Goal: Navigation & Orientation: Find specific page/section

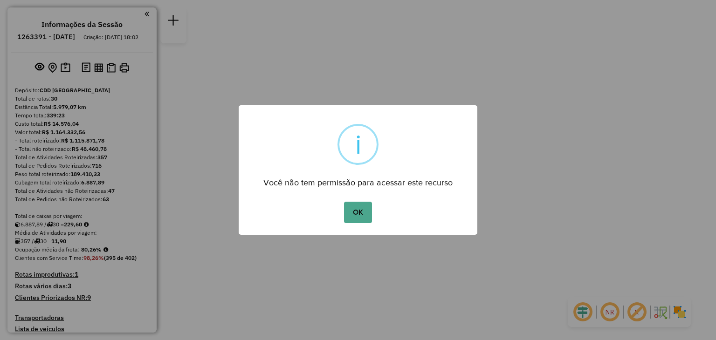
click at [368, 209] on button "OK" at bounding box center [358, 212] width 28 height 21
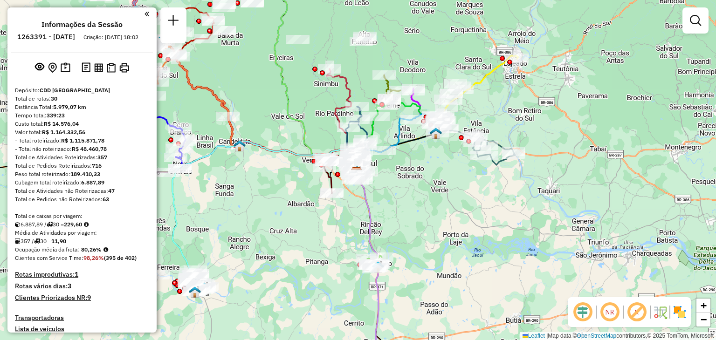
drag, startPoint x: 520, startPoint y: 82, endPoint x: 509, endPoint y: 109, distance: 29.5
click at [509, 109] on div "Rota 8 - Placa JBQ0E09 41807820 - [PERSON_NAME] CARVALHO Janela de atendimento …" at bounding box center [358, 170] width 716 height 340
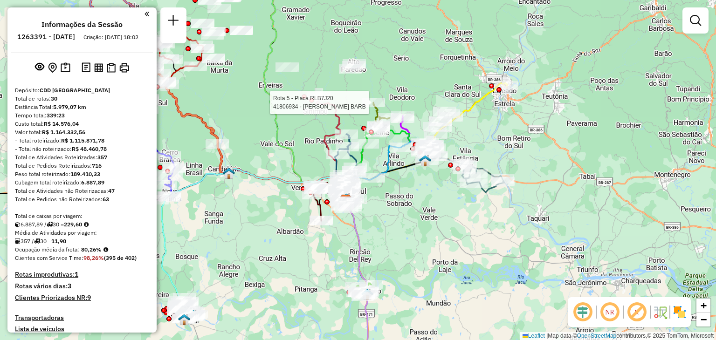
select select "**********"
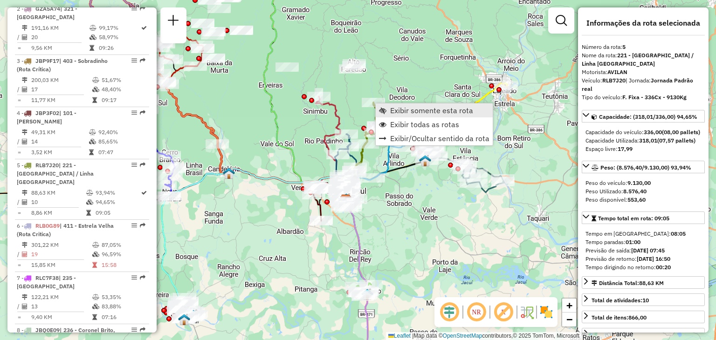
scroll to position [574, 0]
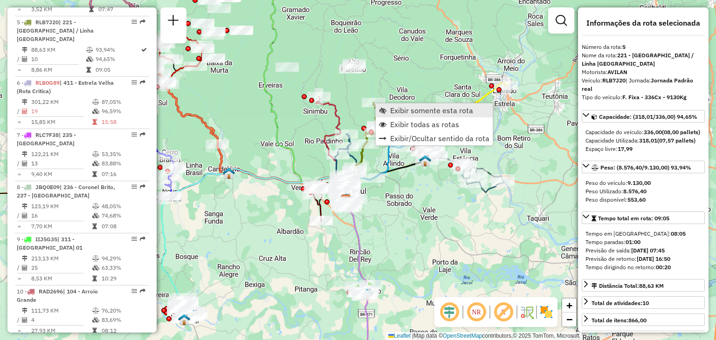
click at [387, 110] on link "Exibir somente esta rota" at bounding box center [434, 111] width 117 height 14
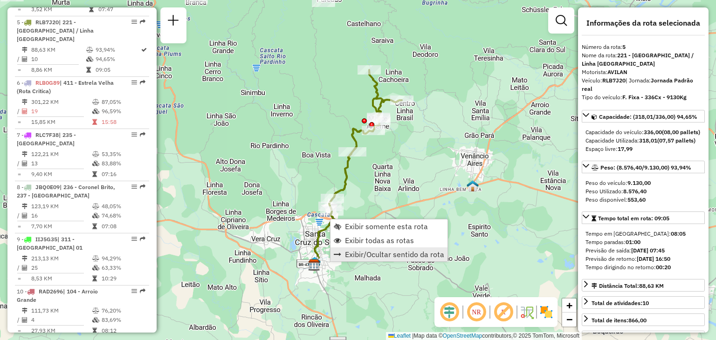
drag, startPoint x: 348, startPoint y: 237, endPoint x: 338, endPoint y: 249, distance: 15.2
click at [349, 237] on span "Exibir todas as rotas" at bounding box center [379, 240] width 69 height 7
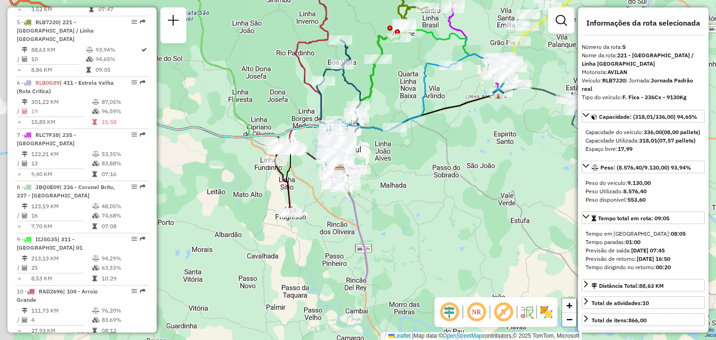
drag, startPoint x: 341, startPoint y: 267, endPoint x: 349, endPoint y: 189, distance: 78.7
click at [376, 89] on div "Janela de atendimento Grade de atendimento Capacidade Transportadoras Veículos …" at bounding box center [358, 170] width 716 height 340
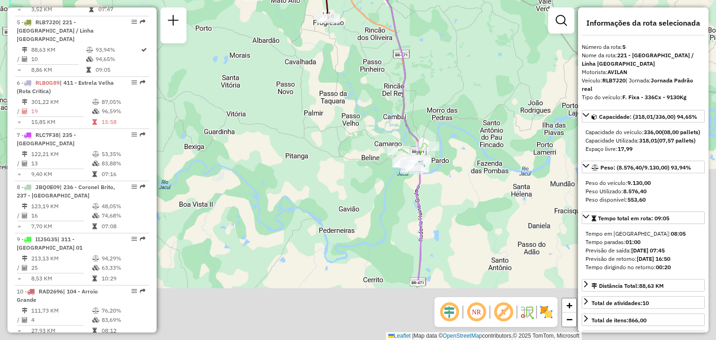
drag, startPoint x: 347, startPoint y: 216, endPoint x: 342, endPoint y: 166, distance: 50.6
click at [372, 117] on div "Rota 1 - Placa JBO0C72 41801224 - CLAIRTON KELLER - ME Janela de atendimento Gr…" at bounding box center [358, 170] width 716 height 340
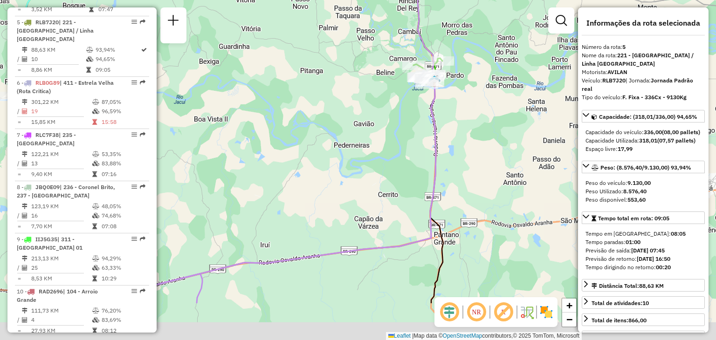
drag, startPoint x: 334, startPoint y: 213, endPoint x: 350, endPoint y: 94, distance: 120.5
click at [351, 94] on div "Rota 1 - Placa JBO0C72 41801224 - CLAIRTON KELLER - ME Janela de atendimento Gr…" at bounding box center [358, 170] width 716 height 340
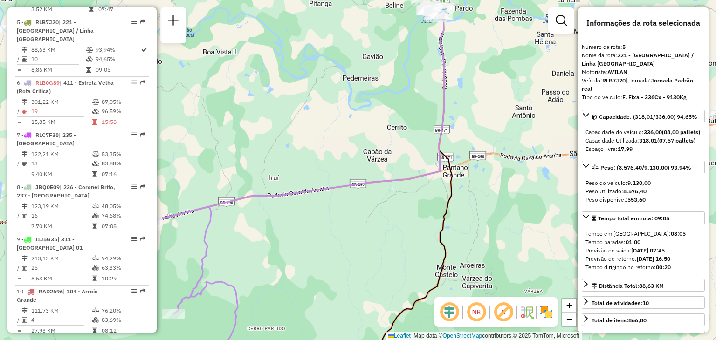
drag, startPoint x: 327, startPoint y: 152, endPoint x: 338, endPoint y: 121, distance: 32.6
click at [338, 121] on div "Rota 1 - Placa JBO0C72 41801224 - CLAIRTON KELLER - ME Janela de atendimento Gr…" at bounding box center [358, 170] width 716 height 340
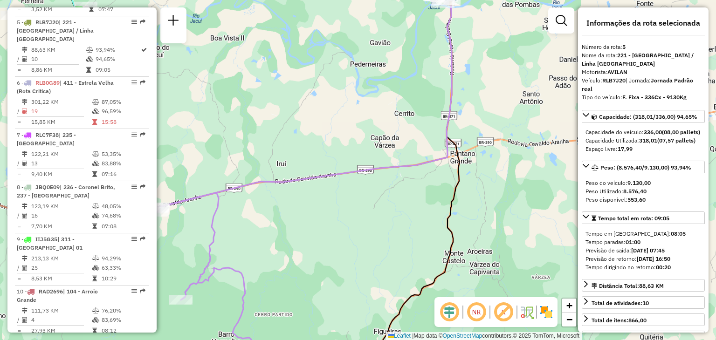
drag, startPoint x: 319, startPoint y: 173, endPoint x: 367, endPoint y: 105, distance: 83.6
click at [367, 105] on icon at bounding box center [305, 85] width 294 height 243
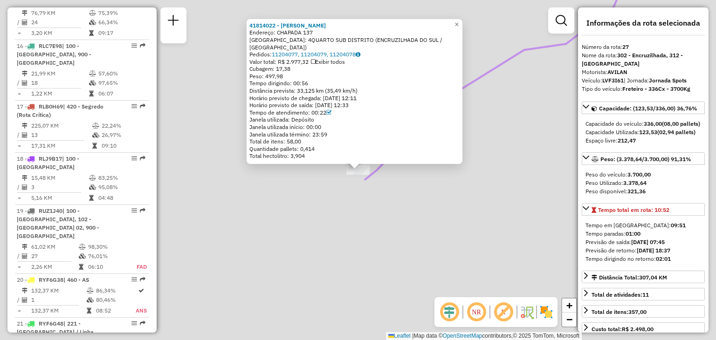
scroll to position [1711, 0]
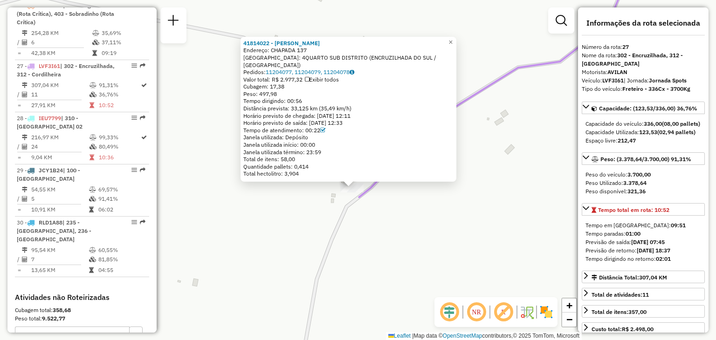
drag, startPoint x: 305, startPoint y: 210, endPoint x: 302, endPoint y: 223, distance: 12.8
click at [302, 224] on div "41814022 - [PERSON_NAME]: CHAPADA 137 Bairro: 4QUARTO SUB DISTRITO ([GEOGRAPHIC…" at bounding box center [358, 170] width 716 height 340
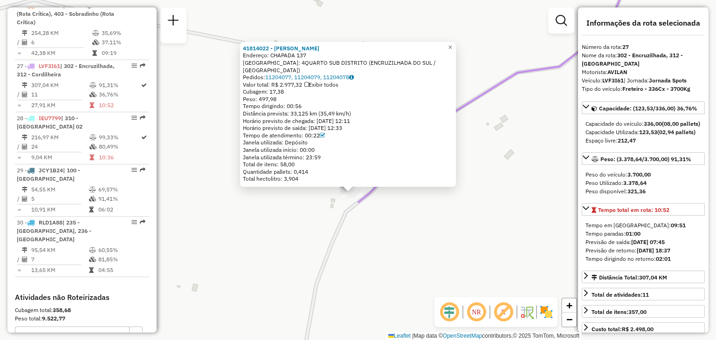
click at [374, 237] on div "41814022 - [PERSON_NAME]: CHAPADA 137 Bairro: 4QUARTO SUB DISTRITO ([GEOGRAPHIC…" at bounding box center [358, 170] width 716 height 340
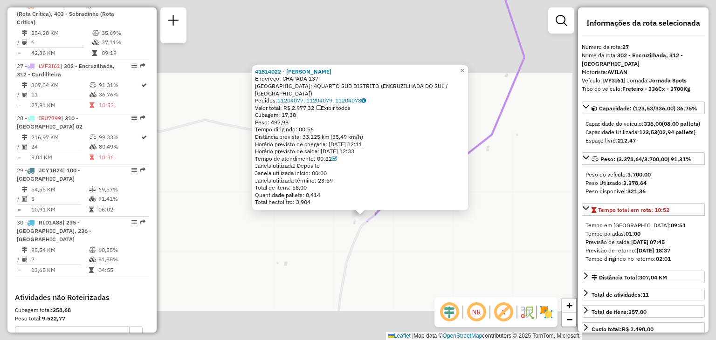
click at [398, 252] on div "41814022 - [PERSON_NAME]: CHAPADA 137 Bairro: 4QUARTO SUB DISTRITO ([GEOGRAPHIC…" at bounding box center [358, 170] width 716 height 340
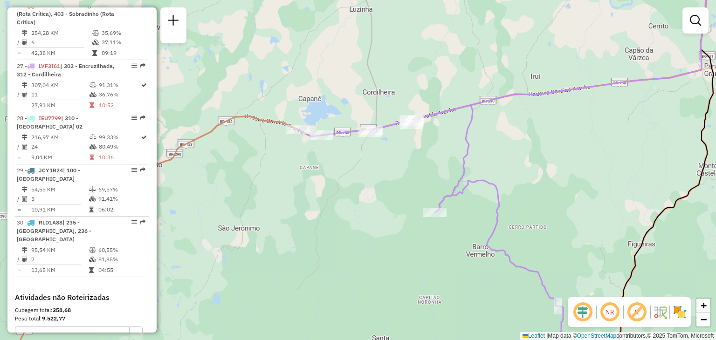
drag, startPoint x: 472, startPoint y: 215, endPoint x: 441, endPoint y: 185, distance: 43.2
click at [441, 185] on div "Janela de atendimento Grade de atendimento Capacidade Transportadoras Veículos …" at bounding box center [358, 170] width 716 height 340
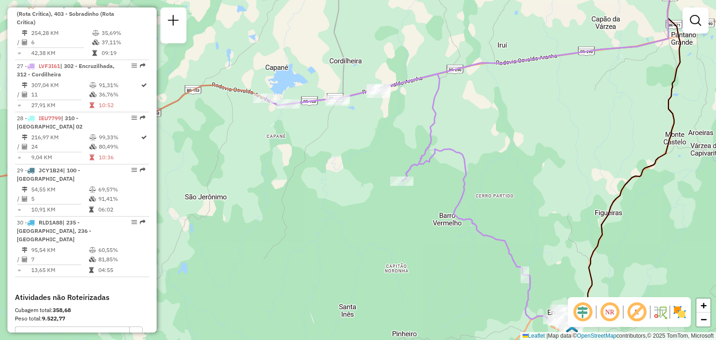
drag, startPoint x: 481, startPoint y: 223, endPoint x: 449, endPoint y: 190, distance: 45.8
click at [450, 189] on icon at bounding box center [417, 198] width 304 height 248
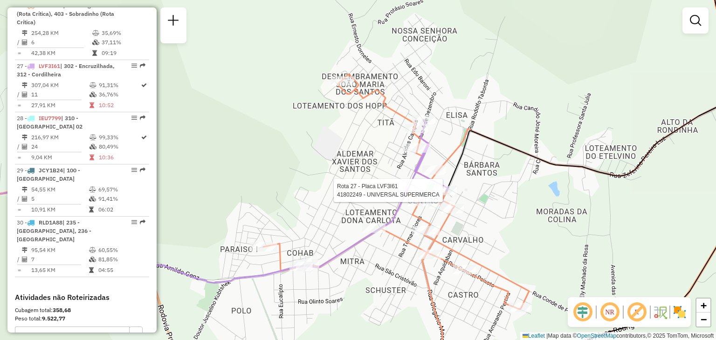
select select "**********"
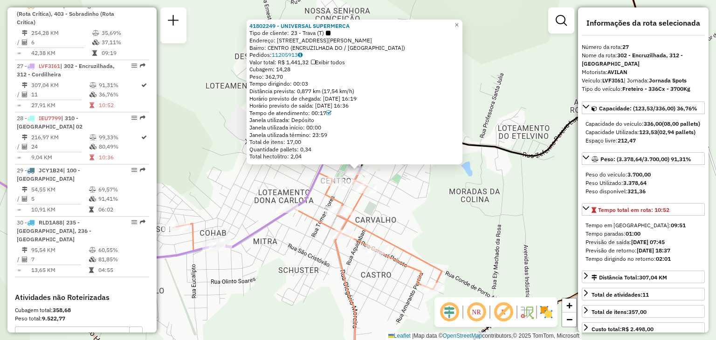
click at [276, 77] on span "Peso: 362,70" at bounding box center [266, 76] width 34 height 7
click at [387, 185] on div "41802249 - UNIVERSAL SUPERMERCA Tipo de cliente: 23 - Trava (T) Endereço: [STRE…" at bounding box center [358, 170] width 716 height 340
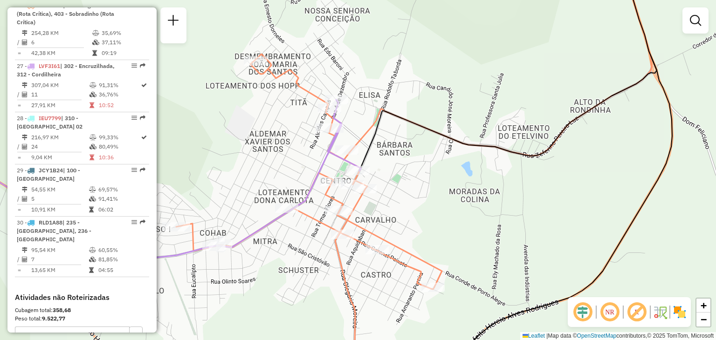
click at [363, 153] on icon at bounding box center [501, 61] width 302 height 190
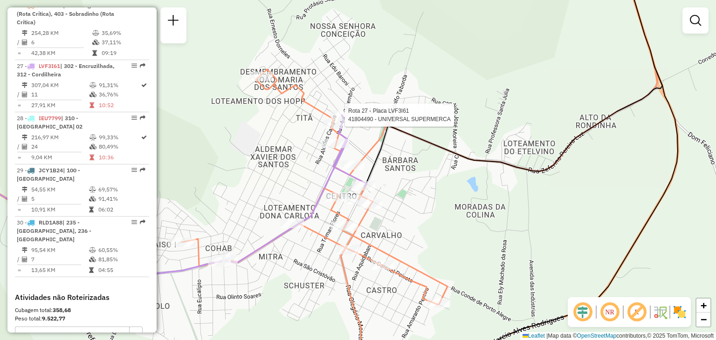
select select "**********"
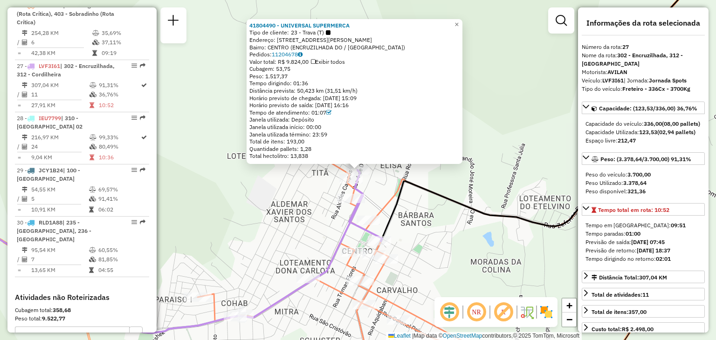
click at [412, 225] on div "41804490 - UNIVERSAL SUPERMERCA Tipo de cliente: 23 - Trava (T) Endereço: [STRE…" at bounding box center [358, 170] width 716 height 340
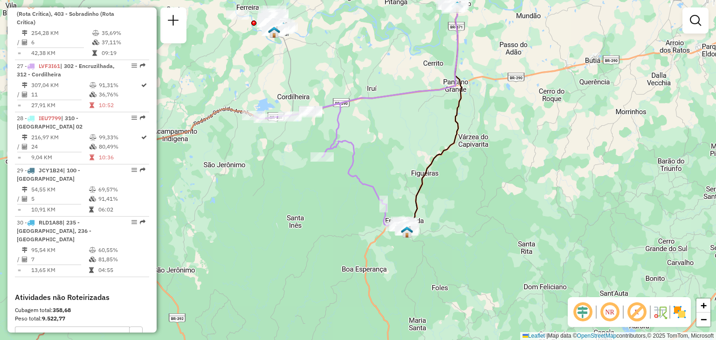
drag, startPoint x: 385, startPoint y: 182, endPoint x: 395, endPoint y: 196, distance: 17.7
click at [395, 196] on div "Janela de atendimento Grade de atendimento Capacidade Transportadoras Veículos …" at bounding box center [358, 170] width 716 height 340
select select "**********"
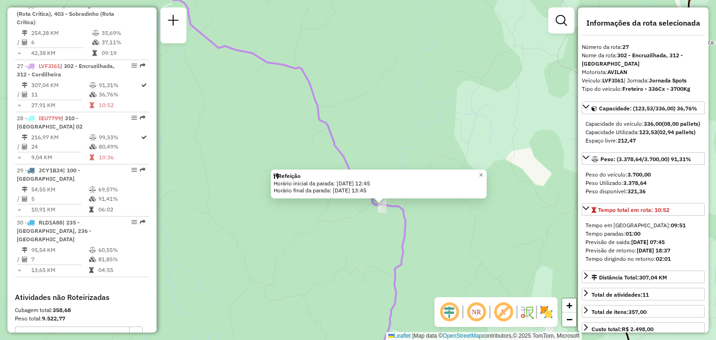
click at [303, 211] on div "Refeição Horário inicial da parada: [DATE] 12:45 Horário final da parada: [DATE…" at bounding box center [358, 170] width 716 height 340
click at [297, 227] on div "Refeição Horário inicial da parada: [DATE] 12:45 Horário final da parada: [DATE…" at bounding box center [358, 170] width 716 height 340
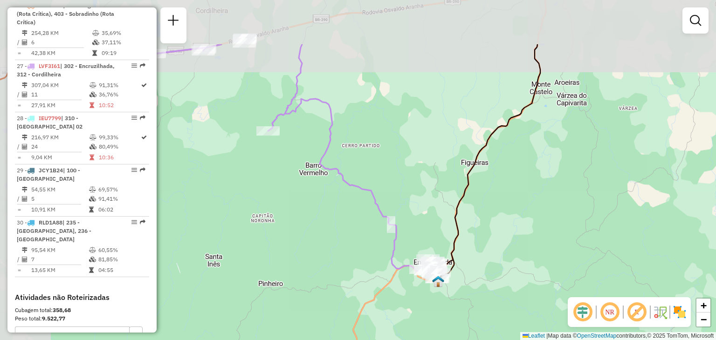
drag, startPoint x: 360, startPoint y: 120, endPoint x: 418, endPoint y: 196, distance: 95.9
click at [418, 197] on div "Janela de atendimento Grade de atendimento Capacidade Transportadoras Veículos …" at bounding box center [358, 170] width 716 height 340
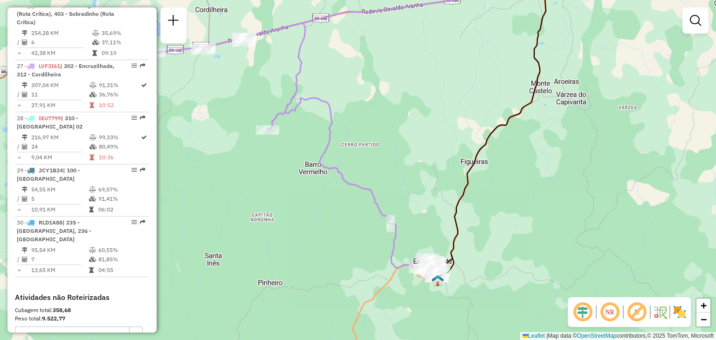
drag, startPoint x: 397, startPoint y: 113, endPoint x: 438, endPoint y: 163, distance: 64.9
click at [438, 163] on div "Janela de atendimento Grade de atendimento Capacidade Transportadoras Veículos …" at bounding box center [358, 170] width 716 height 340
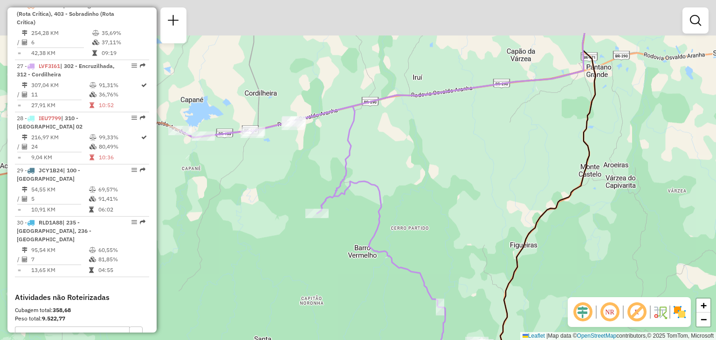
drag, startPoint x: 339, startPoint y: 51, endPoint x: 362, endPoint y: 123, distance: 75.1
click at [362, 123] on icon at bounding box center [332, 230] width 304 height 248
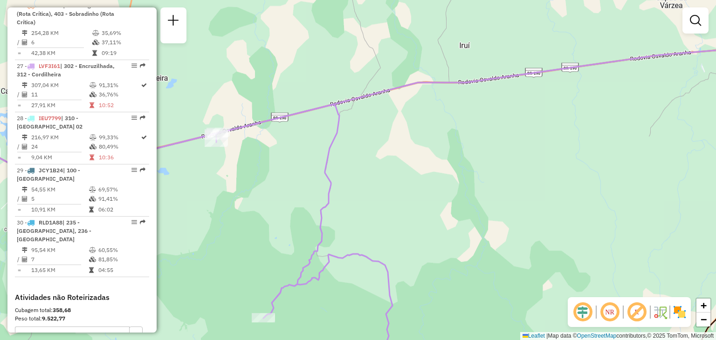
drag, startPoint x: 322, startPoint y: 176, endPoint x: 350, endPoint y: 117, distance: 65.5
click at [350, 117] on icon at bounding box center [190, 239] width 403 height 270
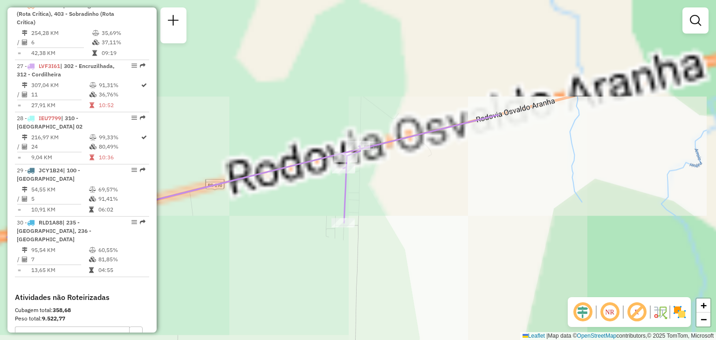
drag, startPoint x: 233, startPoint y: 120, endPoint x: 376, endPoint y: 262, distance: 201.5
click at [390, 307] on div "Janela de atendimento Grade de atendimento Capacidade Transportadoras Veículos …" at bounding box center [358, 170] width 716 height 340
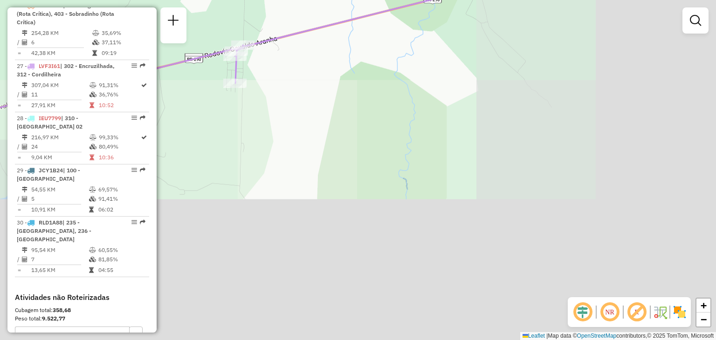
drag, startPoint x: 506, startPoint y: 241, endPoint x: 338, endPoint y: 73, distance: 237.8
click at [341, 57] on div "Janela de atendimento Grade de atendimento Capacidade Transportadoras Veículos …" at bounding box center [358, 170] width 716 height 340
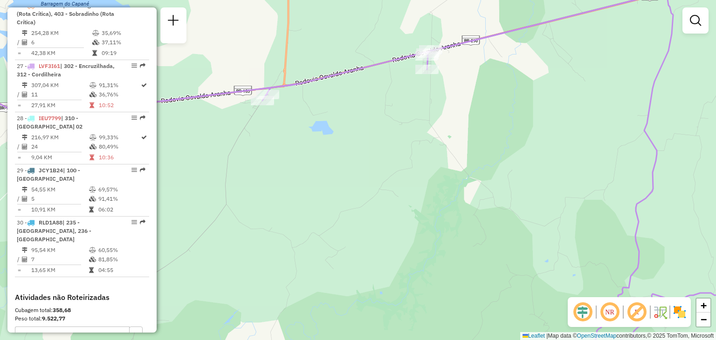
click at [434, 76] on div "Janela de atendimento Grade de atendimento Capacidade Transportadoras Veículos …" at bounding box center [358, 170] width 716 height 340
select select "**********"
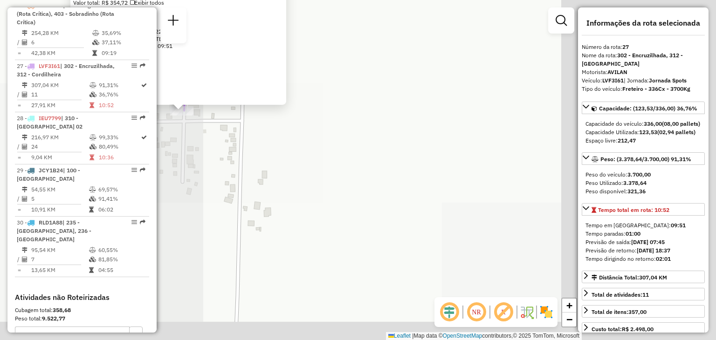
drag, startPoint x: 481, startPoint y: 168, endPoint x: 355, endPoint y: 122, distance: 134.3
click at [315, 109] on div "41809030 - [PERSON_NAME]: [PERSON_NAME] 565 Bairro: INTERIOR ([GEOGRAPHIC_DATA]…" at bounding box center [358, 170] width 716 height 340
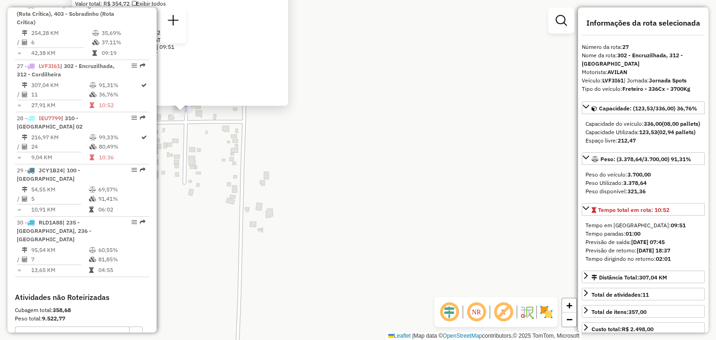
click at [490, 137] on div "41809030 - [PERSON_NAME]: [PERSON_NAME] 565 Bairro: INTERIOR ([GEOGRAPHIC_DATA]…" at bounding box center [358, 170] width 716 height 340
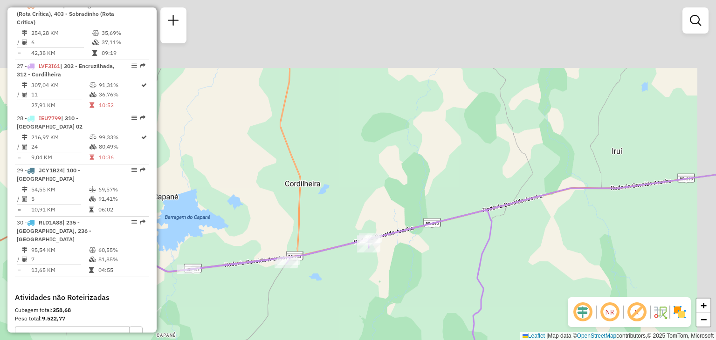
drag, startPoint x: 532, startPoint y: 204, endPoint x: 520, endPoint y: 192, distance: 17.5
click at [523, 219] on div "Janela de atendimento Grade de atendimento Capacidade Transportadoras Veículos …" at bounding box center [358, 170] width 716 height 340
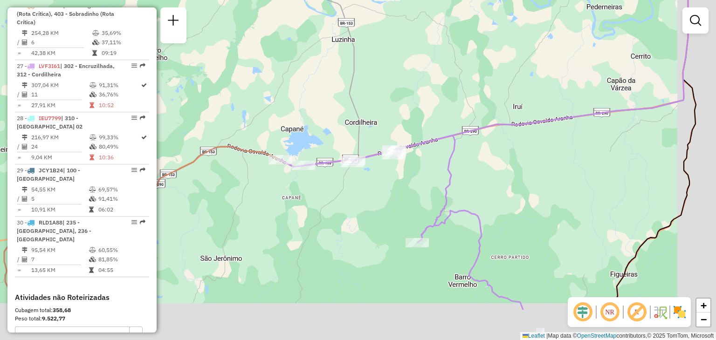
drag, startPoint x: 482, startPoint y: 142, endPoint x: 452, endPoint y: 103, distance: 49.2
click at [452, 103] on div "Janela de atendimento Grade de atendimento Capacidade Transportadoras Veículos …" at bounding box center [358, 170] width 716 height 340
